Goal: Task Accomplishment & Management: Manage account settings

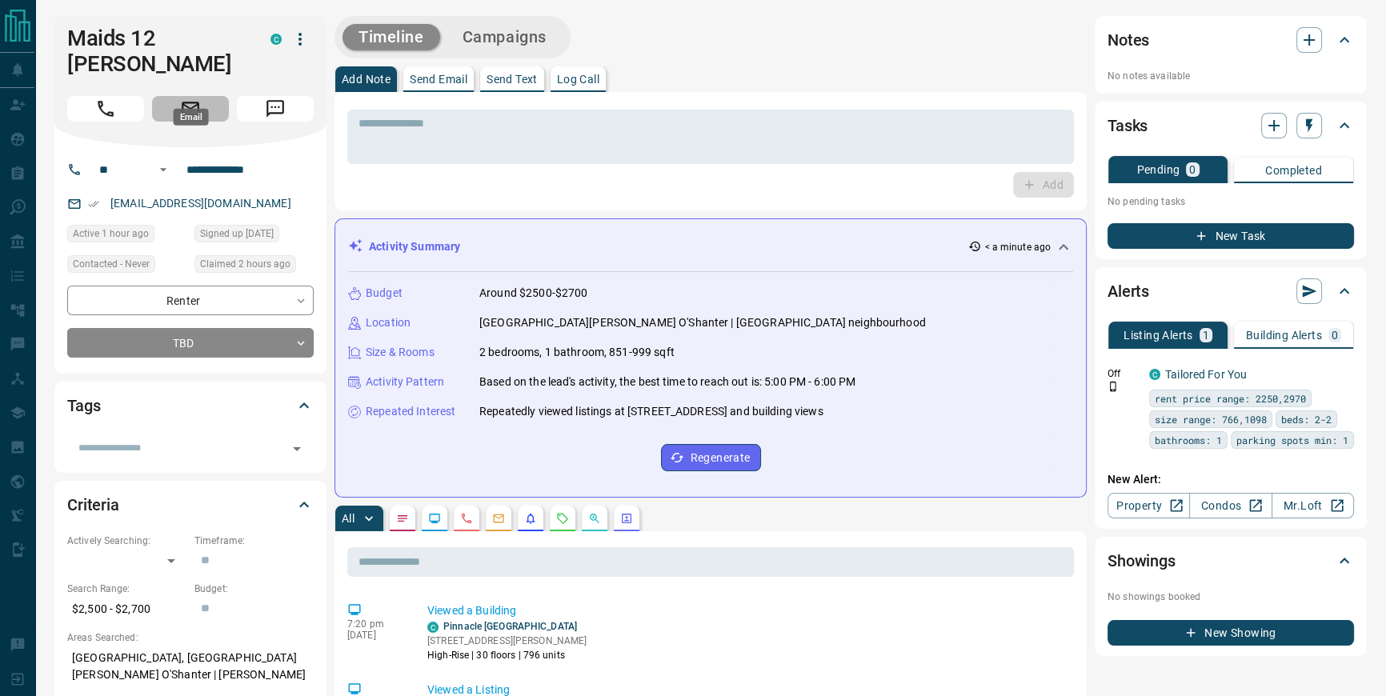
click at [190, 98] on icon "Email" at bounding box center [190, 108] width 21 height 21
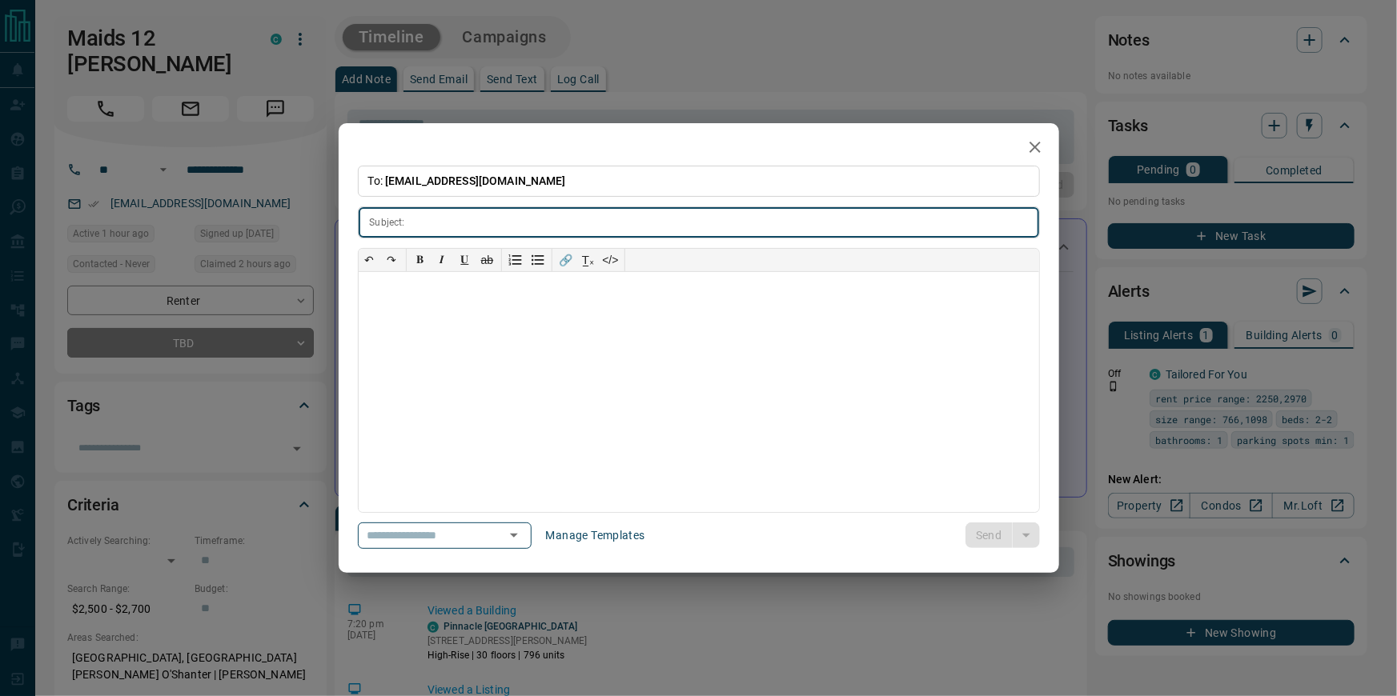
click at [271, 87] on div "**********" at bounding box center [698, 348] width 1397 height 696
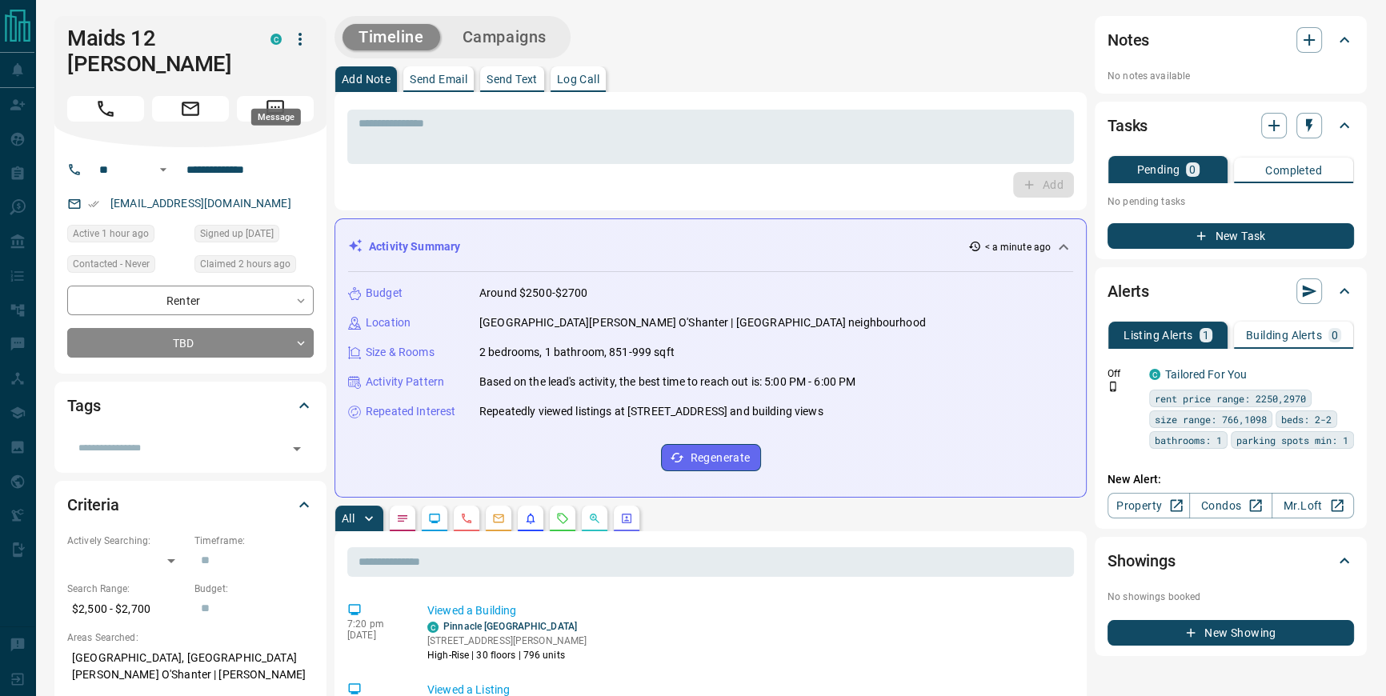
click at [271, 98] on icon "Message" at bounding box center [275, 108] width 21 height 21
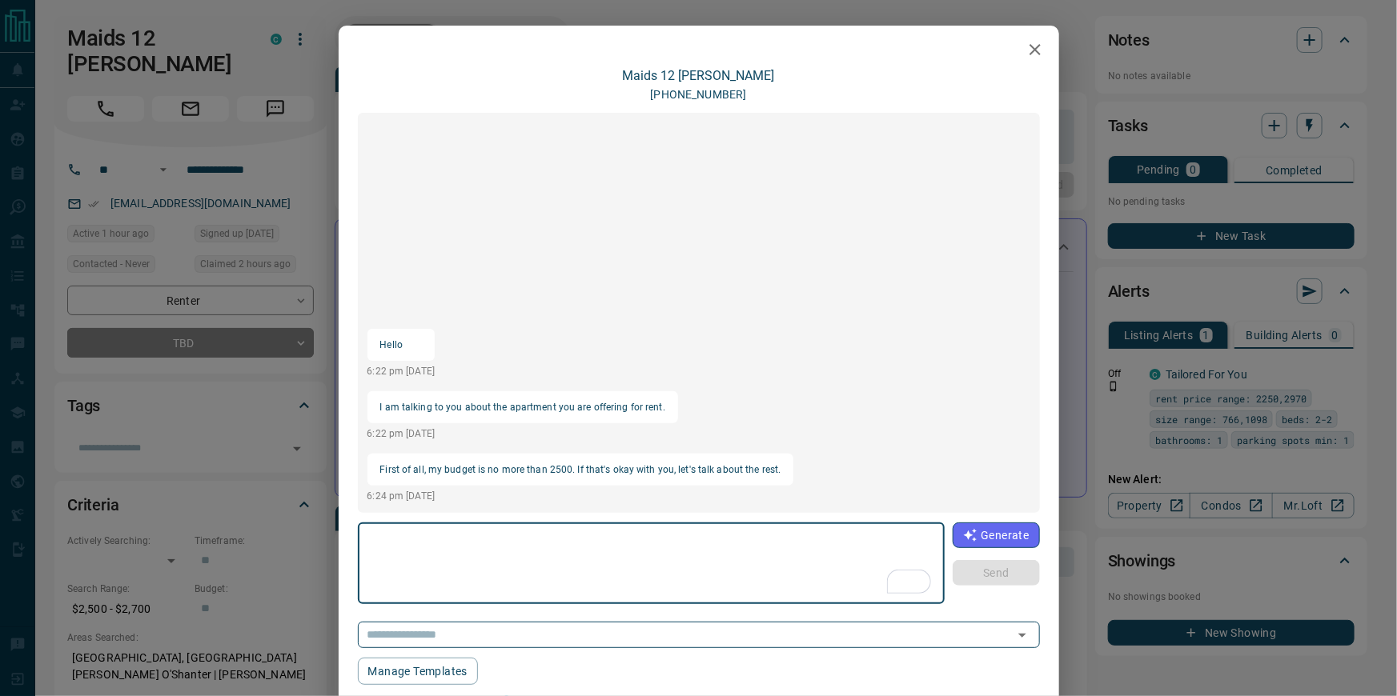
click at [1025, 52] on icon "button" at bounding box center [1034, 49] width 19 height 19
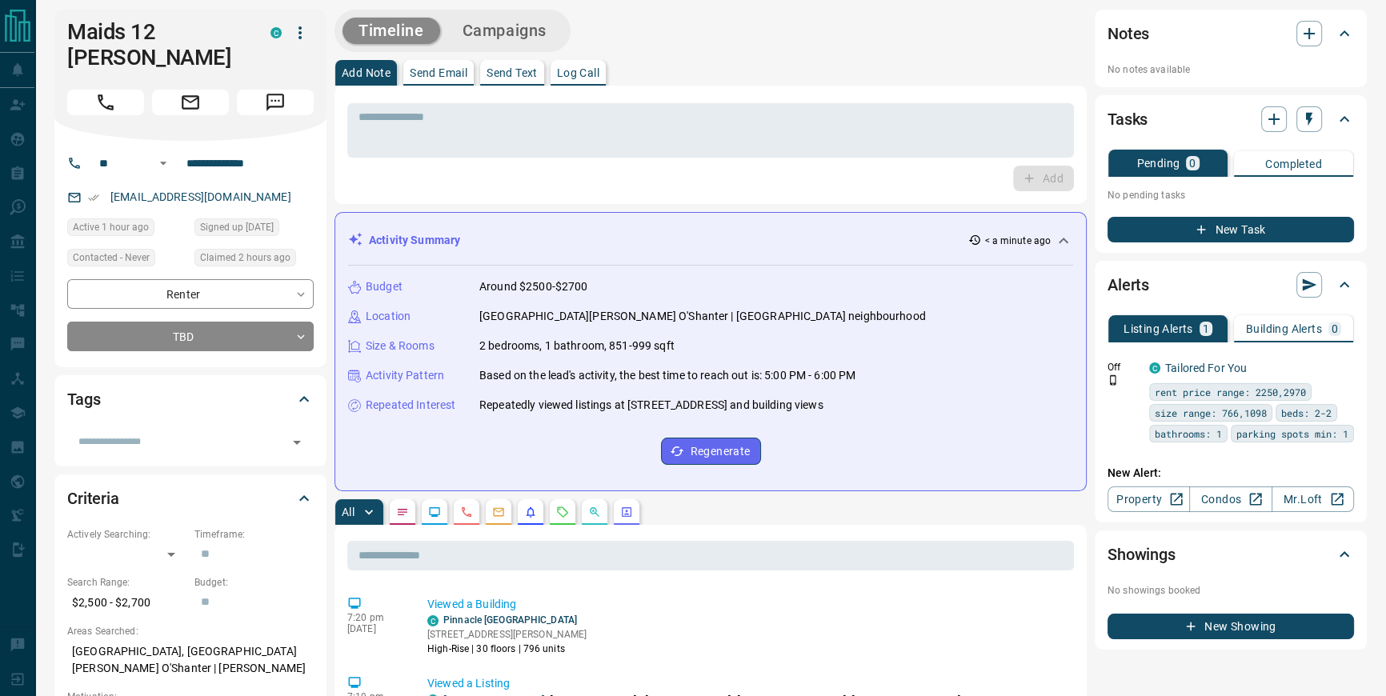
scroll to position [2, 0]
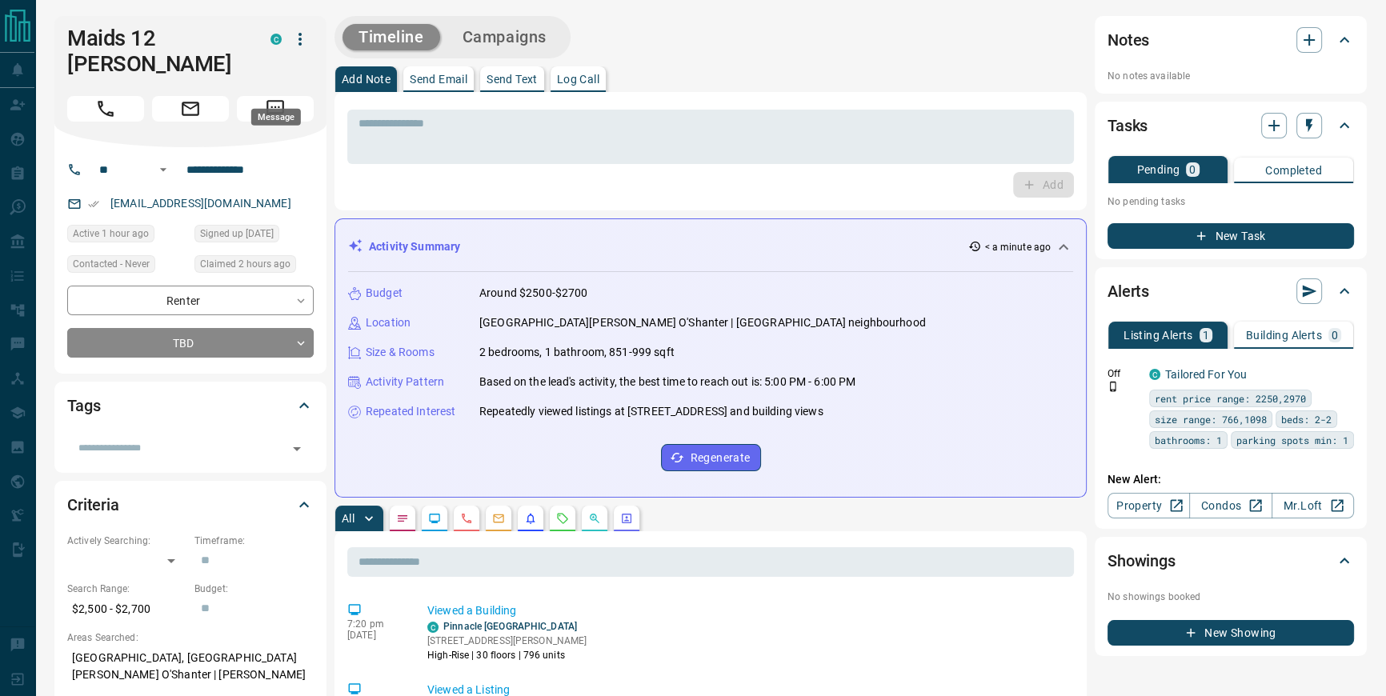
click at [279, 98] on icon "Message" at bounding box center [275, 108] width 21 height 21
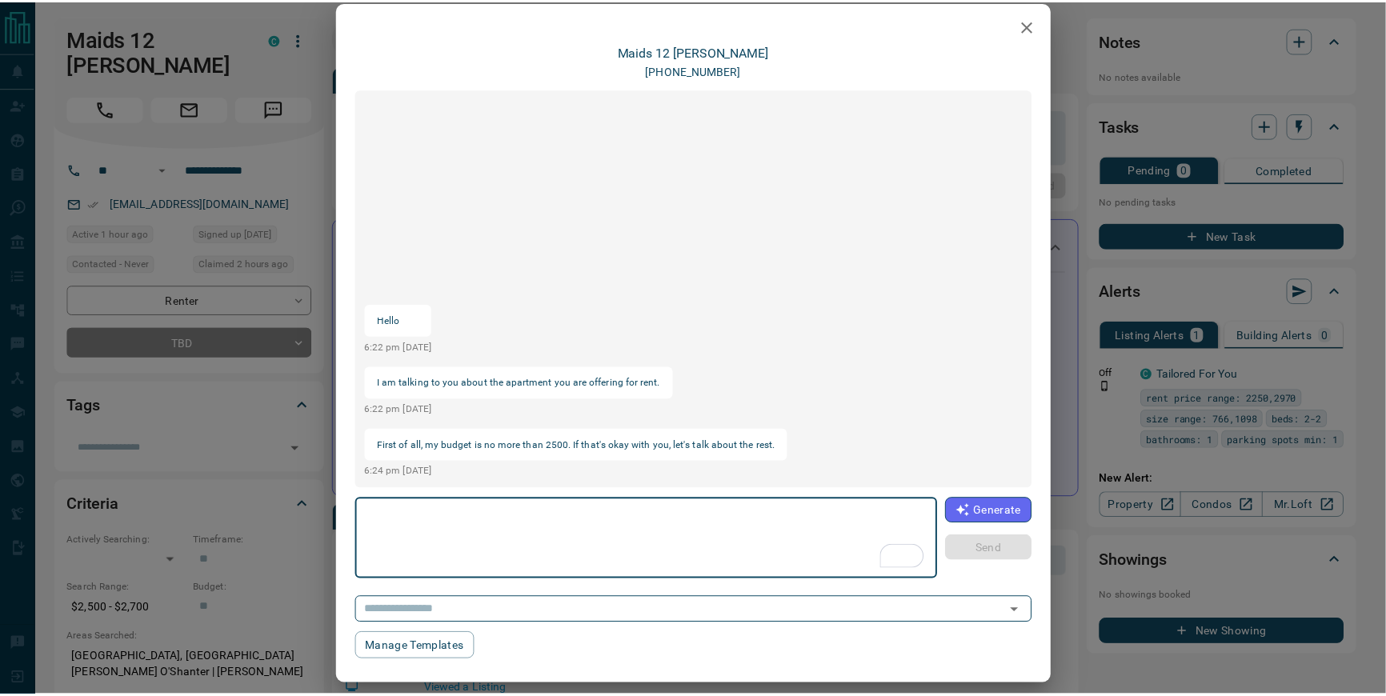
scroll to position [38, 0]
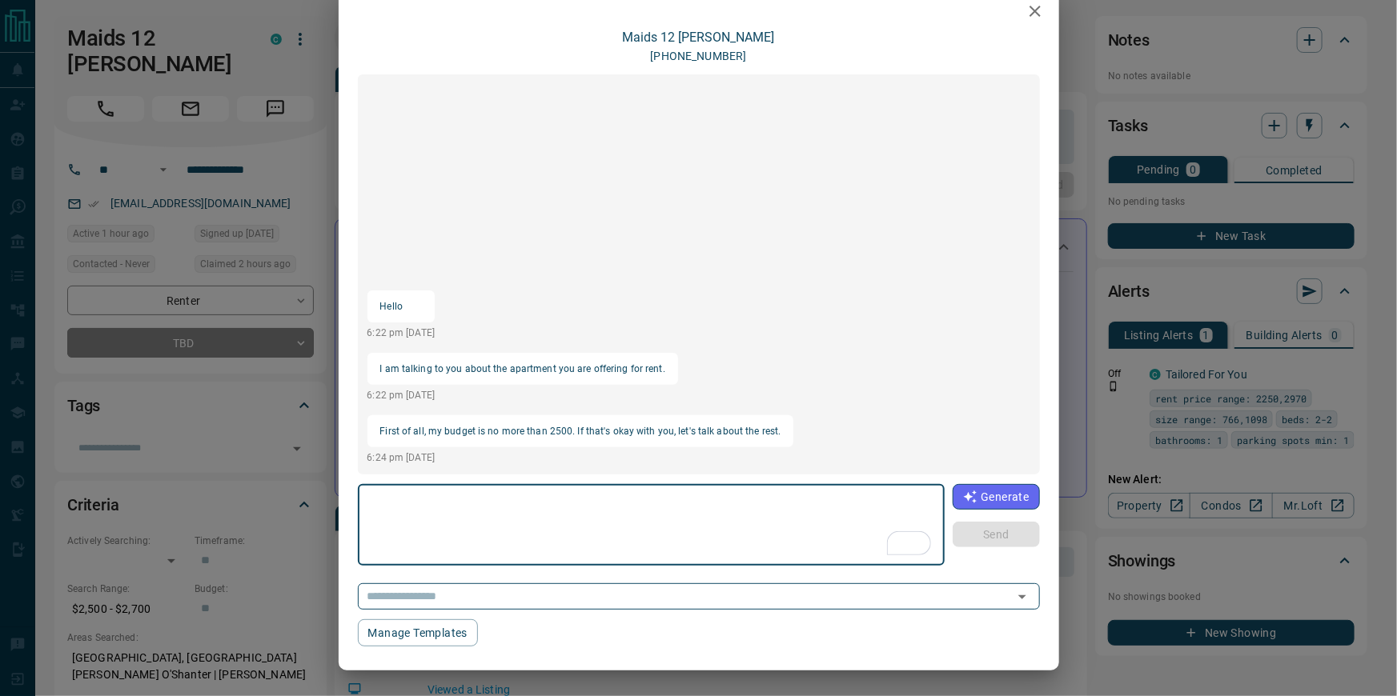
click at [293, 160] on div "Maids 12 [PERSON_NAME] [PHONE_NUMBER] Hello 6:22 pm [DATE] I am talking to you …" at bounding box center [698, 348] width 1397 height 696
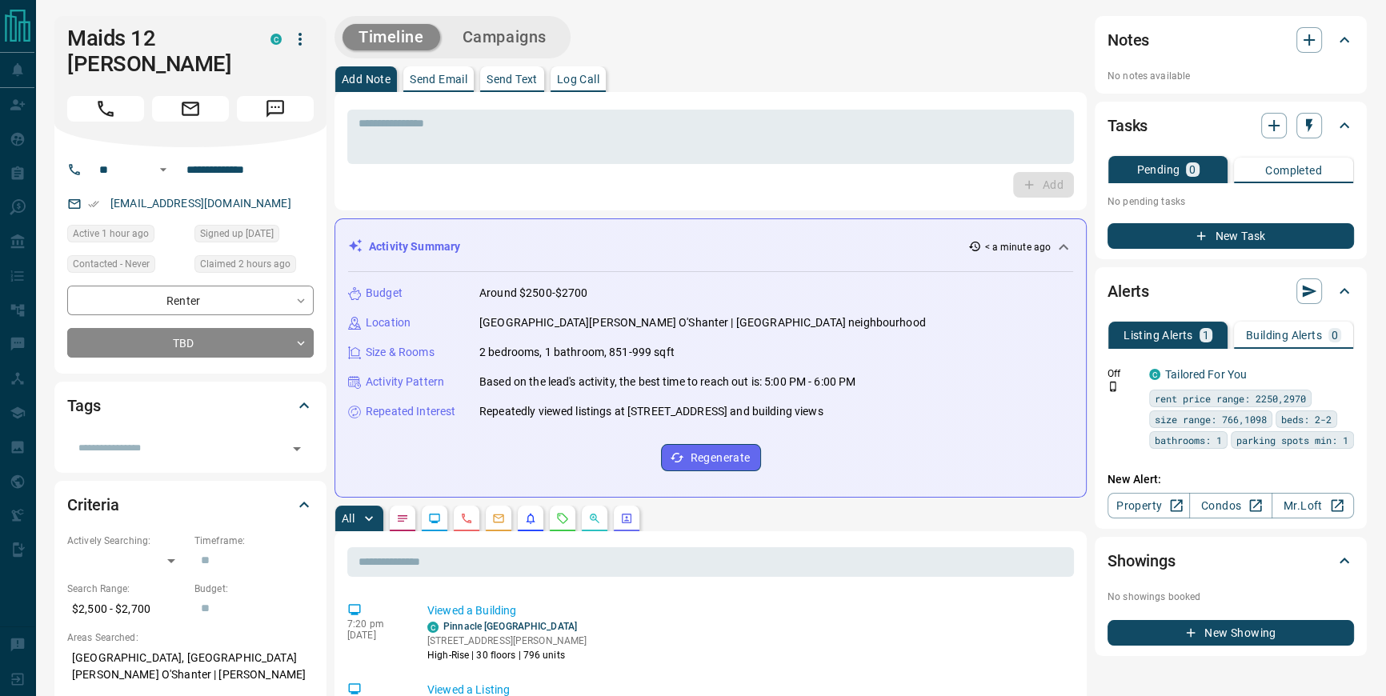
scroll to position [0, 0]
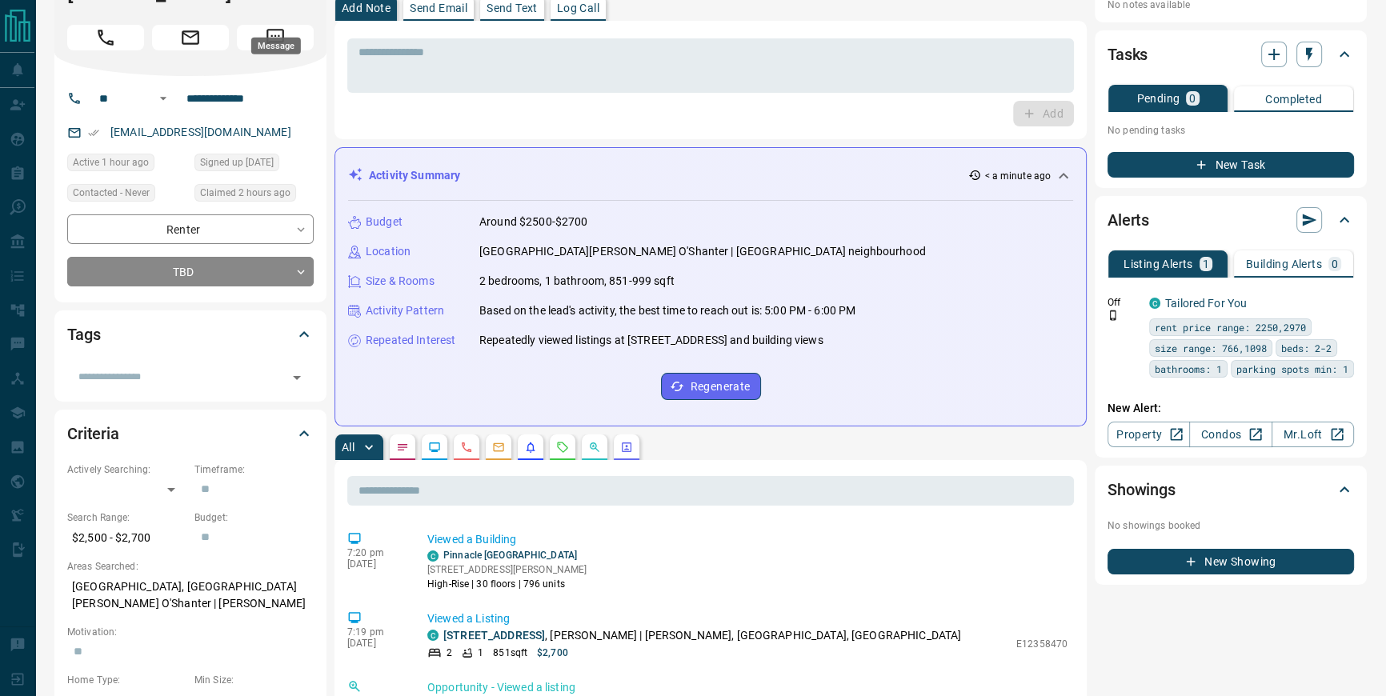
click at [289, 25] on button "Message" at bounding box center [275, 38] width 77 height 26
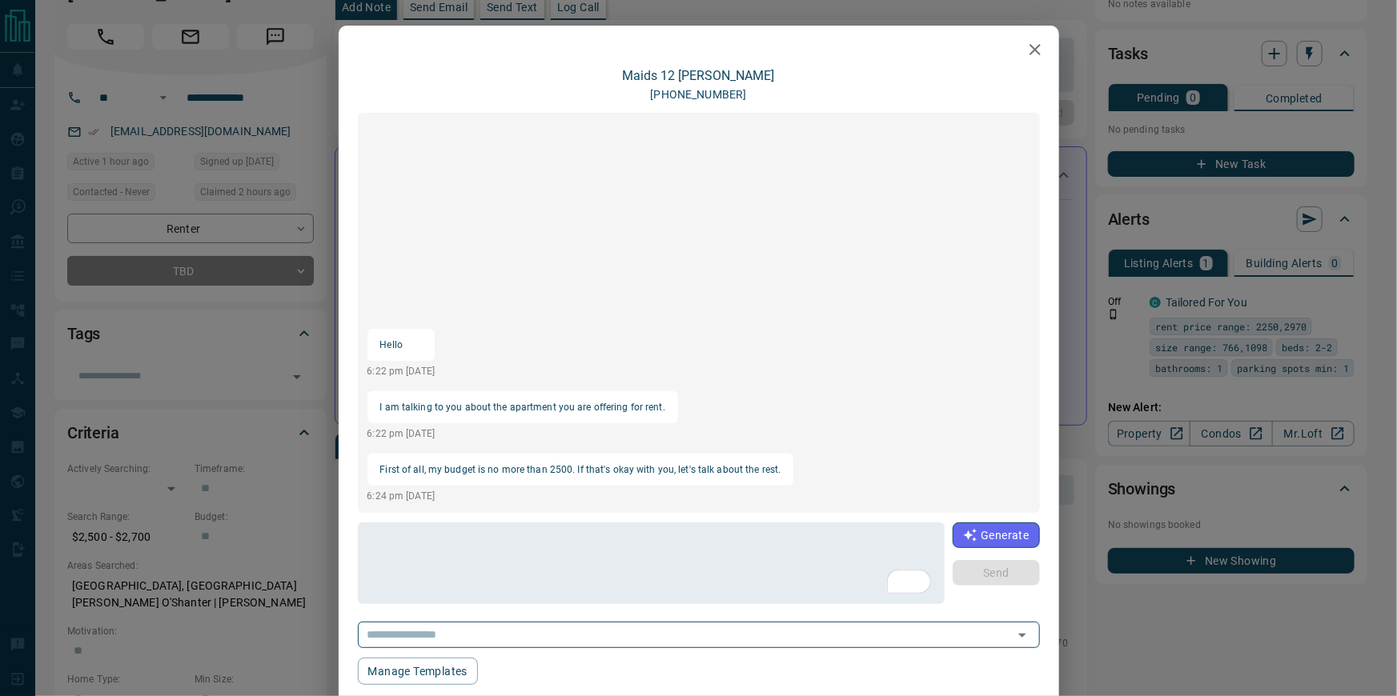
drag, startPoint x: 567, startPoint y: 42, endPoint x: 743, endPoint y: 68, distance: 177.9
click at [836, 53] on div at bounding box center [699, 46] width 720 height 40
click at [1030, 42] on icon "button" at bounding box center [1034, 49] width 19 height 19
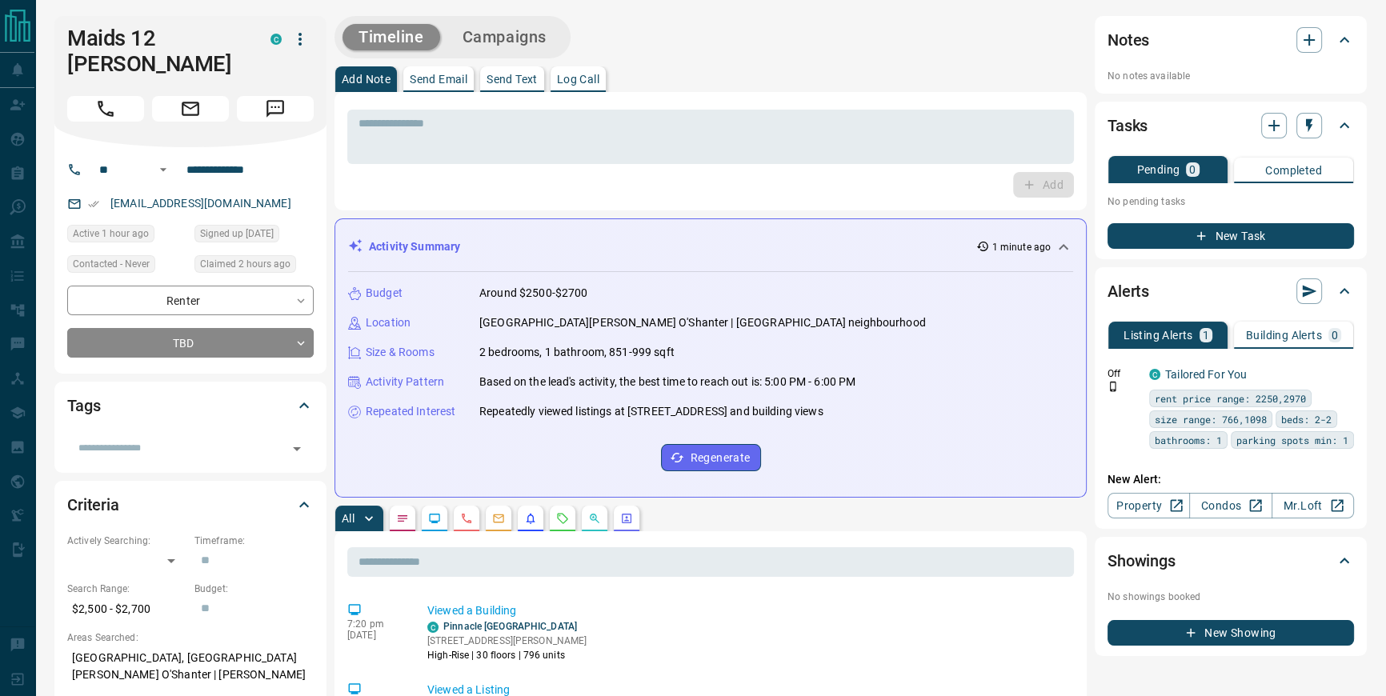
click at [307, 32] on icon "button" at bounding box center [300, 39] width 19 height 19
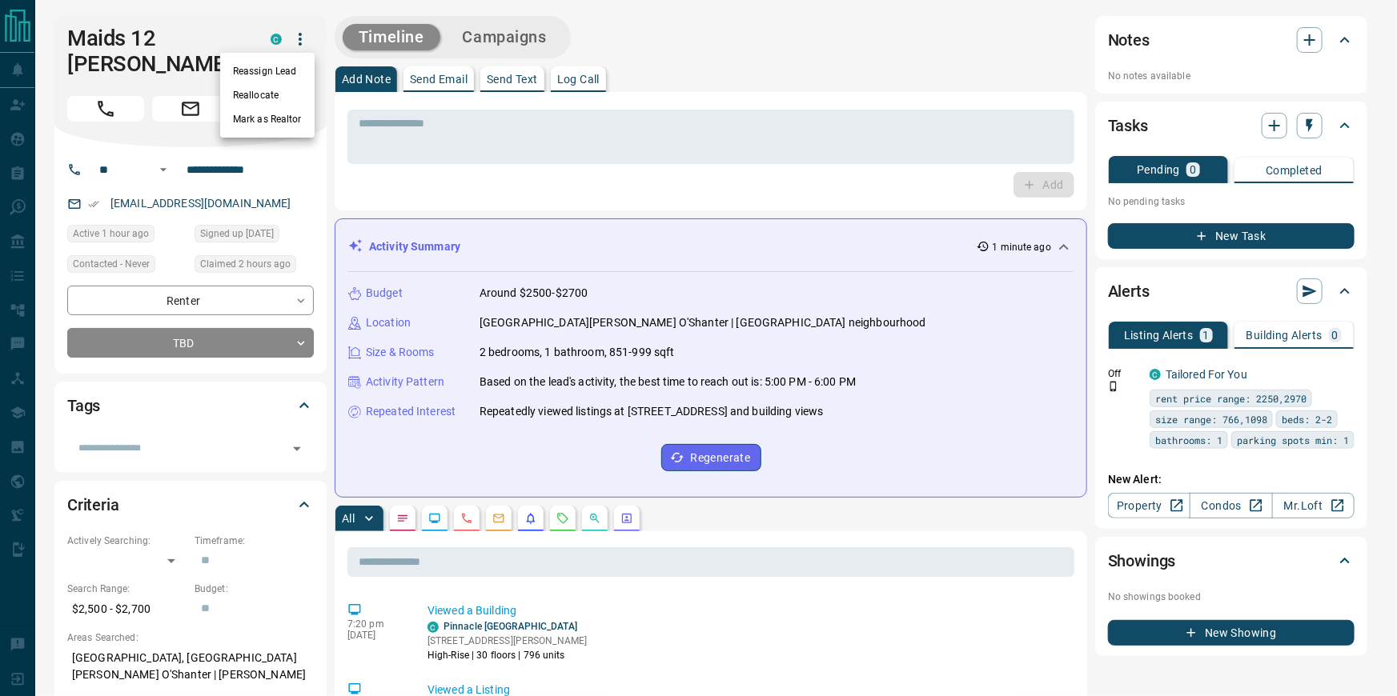
click at [274, 93] on li "Reallocate" at bounding box center [267, 95] width 94 height 24
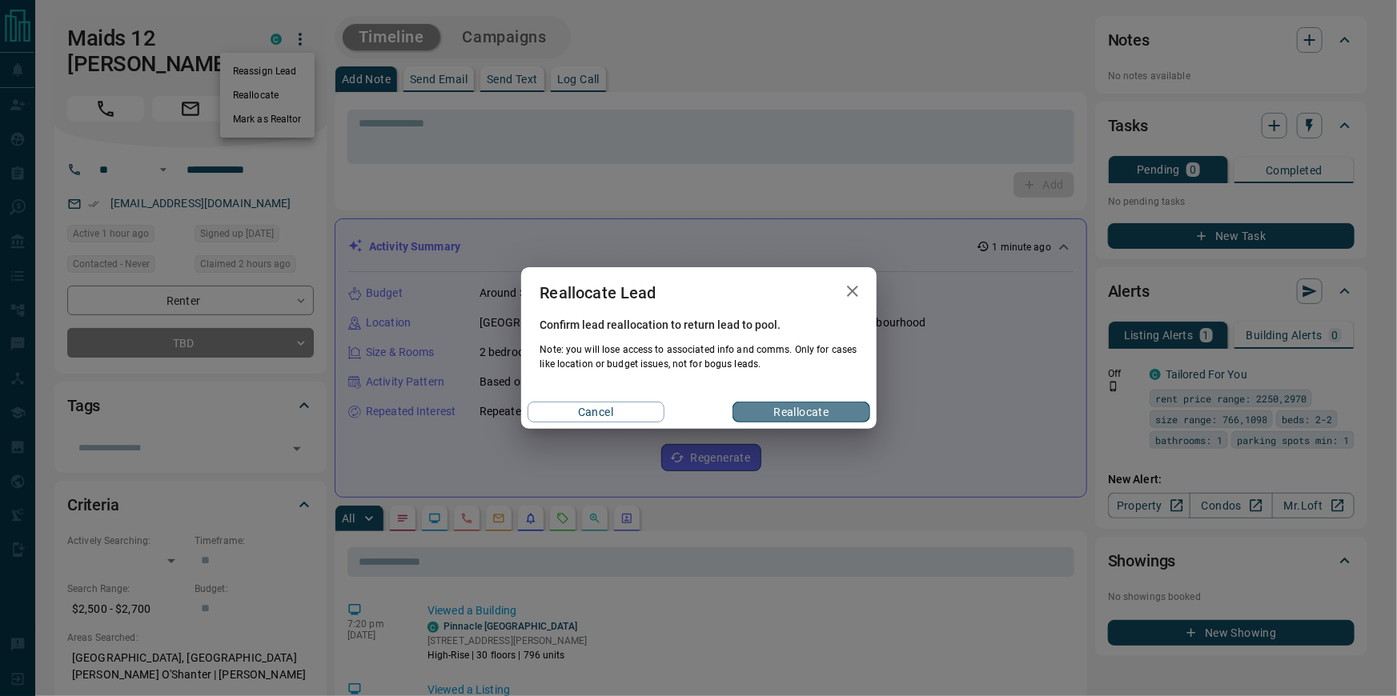
click at [789, 411] on button "Reallocate" at bounding box center [800, 412] width 137 height 21
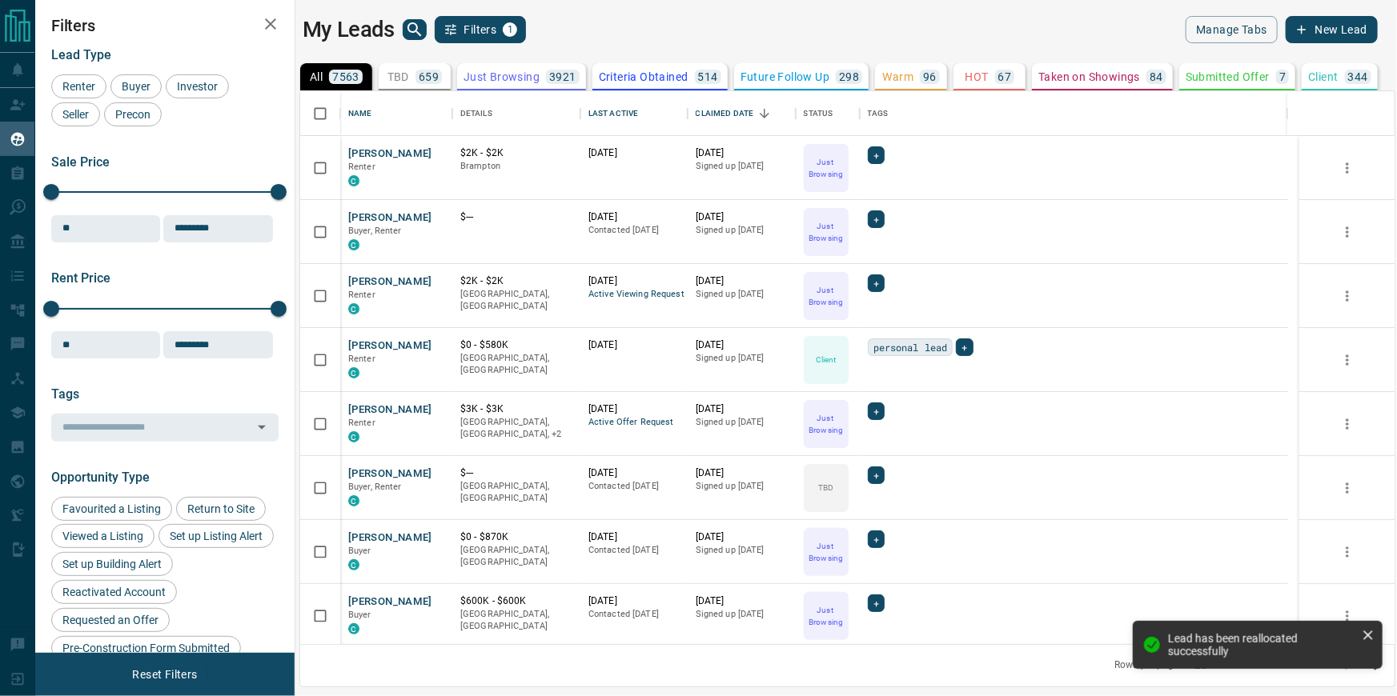
scroll to position [543, 1084]
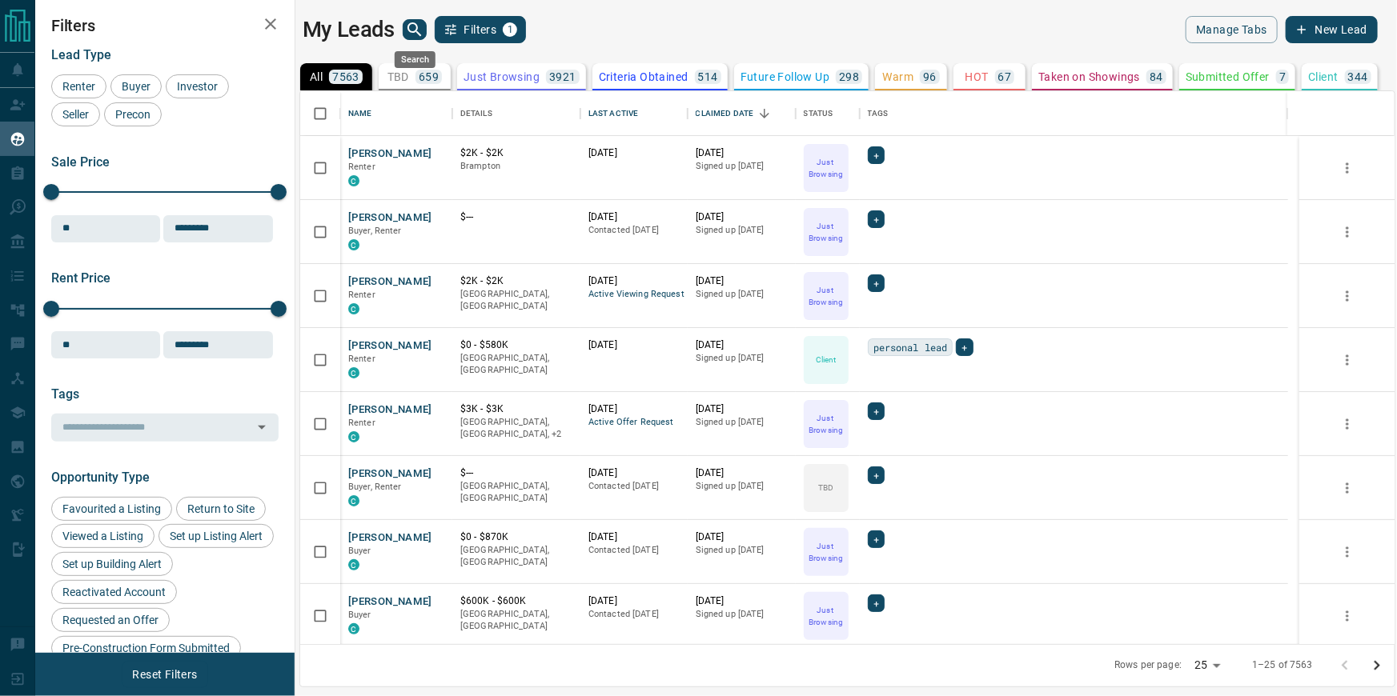
click at [419, 28] on icon "search button" at bounding box center [414, 29] width 19 height 19
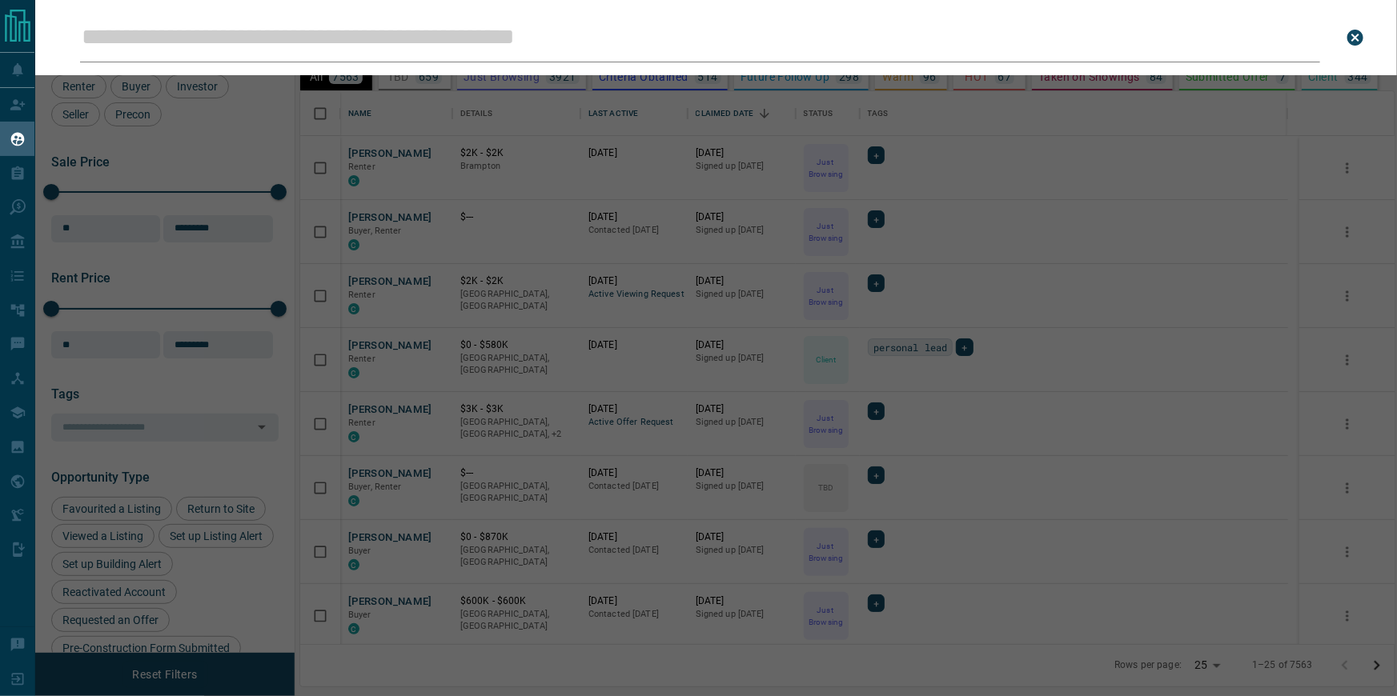
type input "**********"
